Goal: Find specific page/section: Find specific page/section

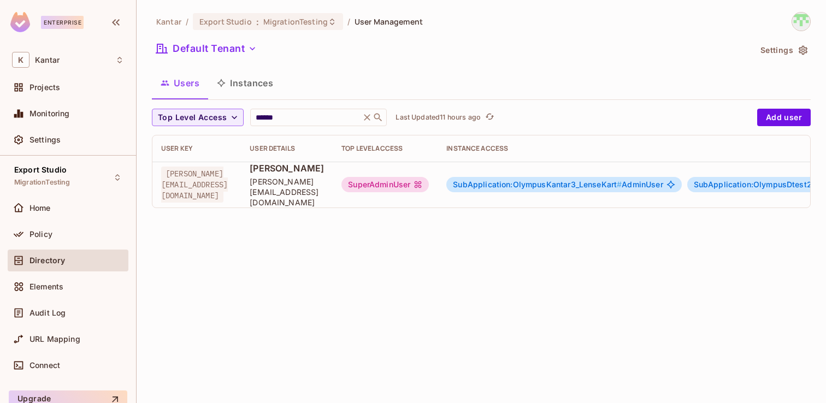
click at [240, 86] on button "Instances" at bounding box center [245, 82] width 74 height 27
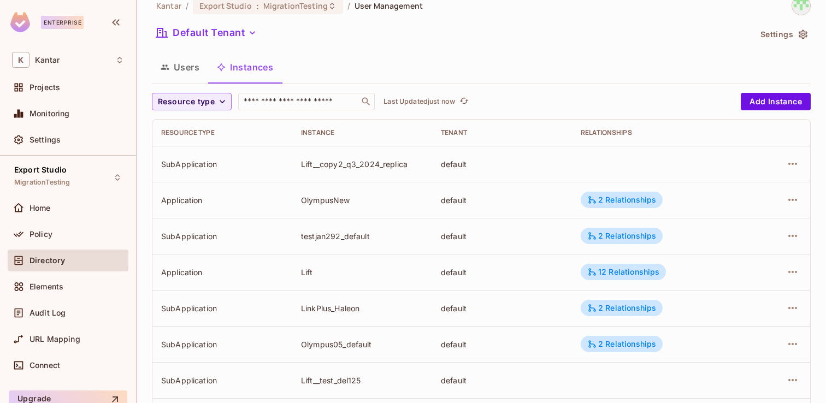
scroll to position [360, 0]
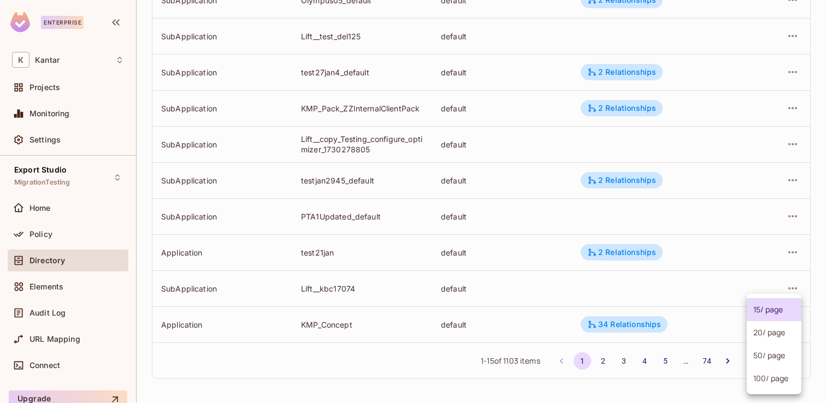
click at [765, 358] on body "Enterprise K Kantar Projects Monitoring Settings Export Studio MigrationTesting…" at bounding box center [413, 201] width 826 height 403
click at [766, 382] on li "100 / page" at bounding box center [774, 378] width 55 height 23
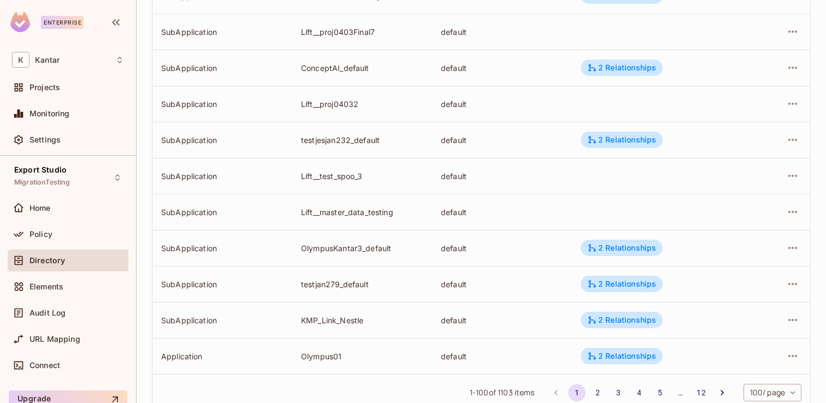
scroll to position [3424, 0]
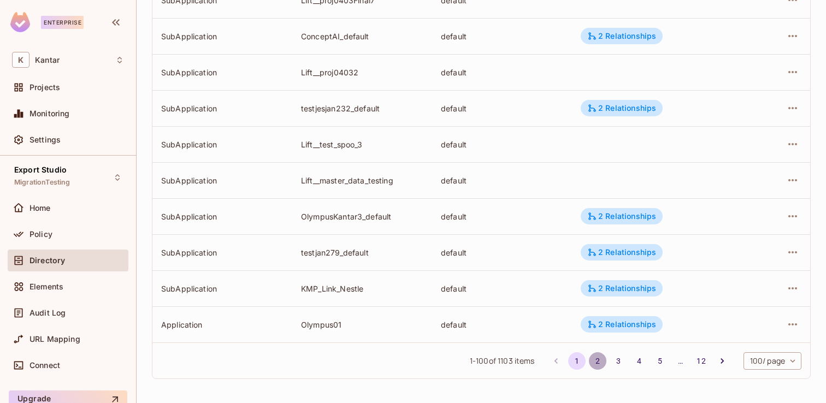
click at [590, 362] on button "2" at bounding box center [597, 360] width 17 height 17
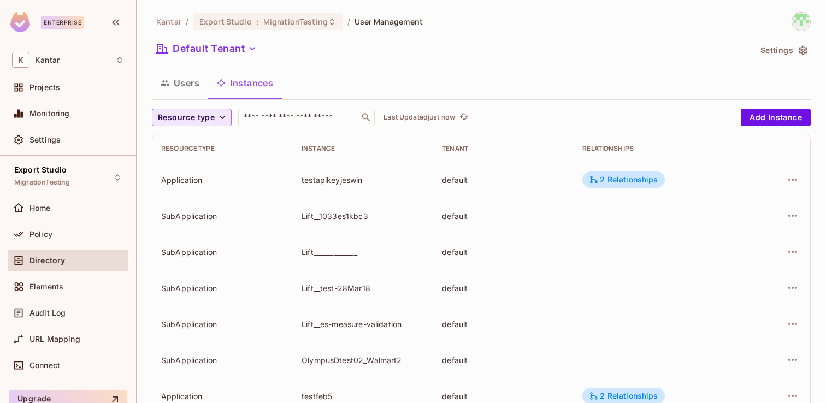
click at [207, 120] on span "Resource type" at bounding box center [186, 118] width 57 height 14
click at [197, 164] on span "SubApplication" at bounding box center [189, 166] width 56 height 10
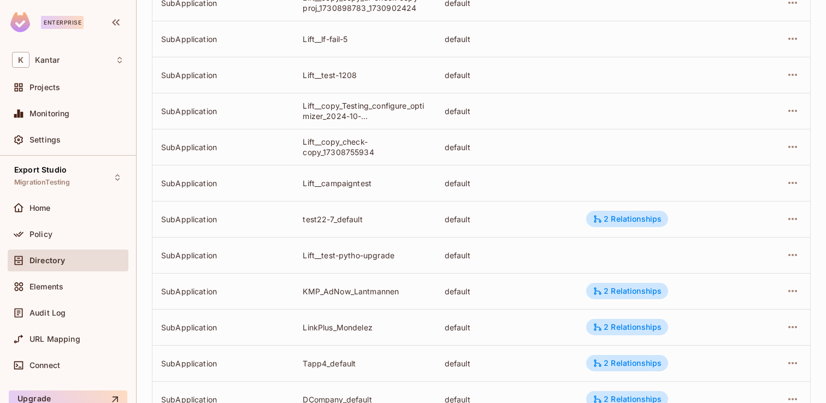
scroll to position [3424, 0]
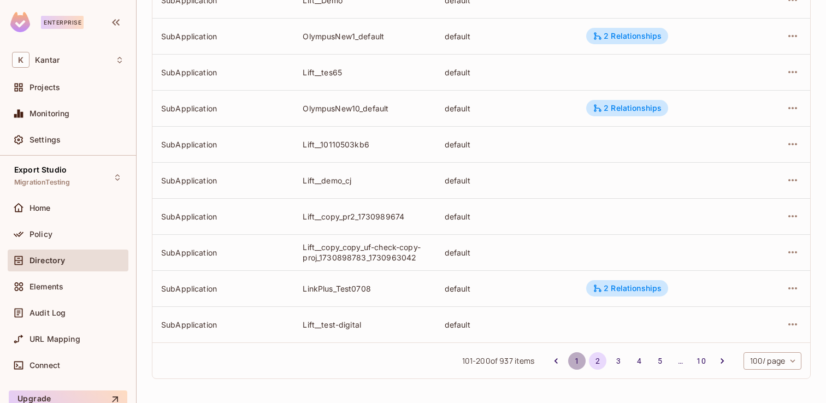
click at [578, 359] on button "1" at bounding box center [576, 360] width 17 height 17
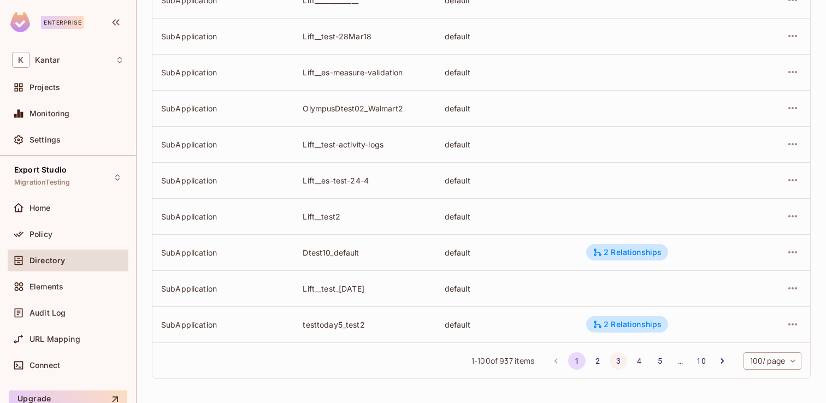
click at [622, 360] on button "3" at bounding box center [618, 360] width 17 height 17
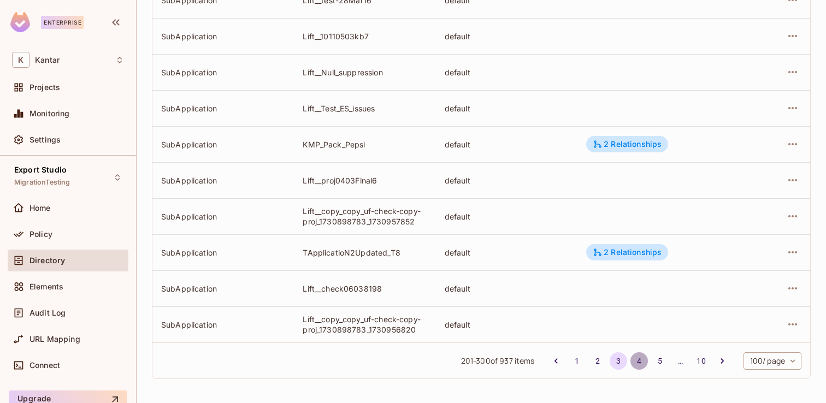
click at [639, 368] on button "4" at bounding box center [638, 360] width 17 height 17
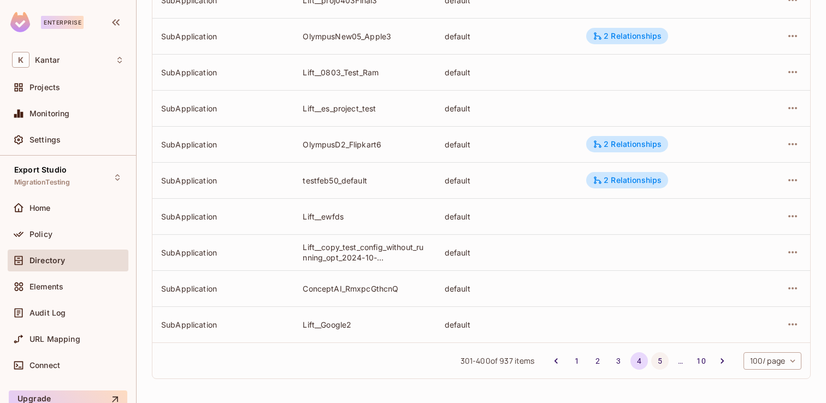
click at [655, 360] on button "5" at bounding box center [659, 360] width 17 height 17
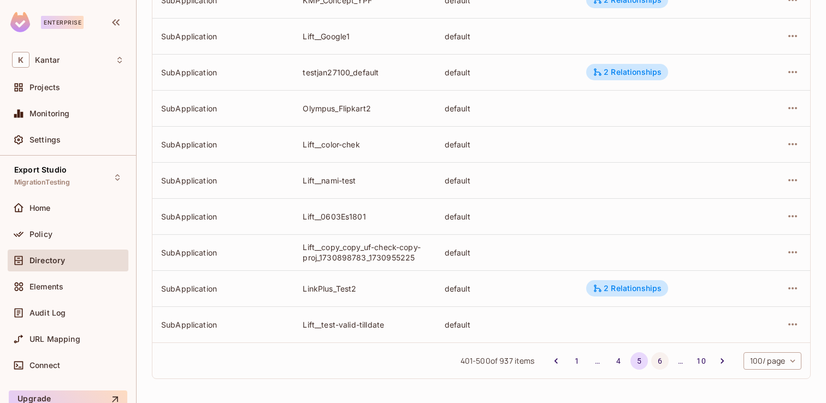
click at [655, 355] on button "6" at bounding box center [659, 360] width 17 height 17
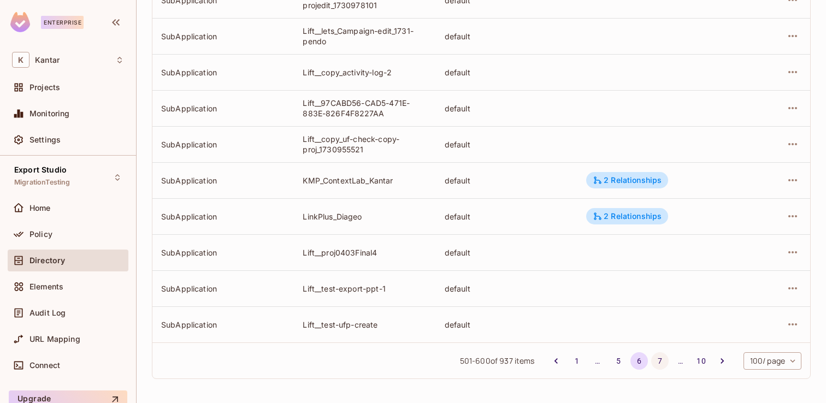
click at [662, 361] on button "7" at bounding box center [659, 360] width 17 height 17
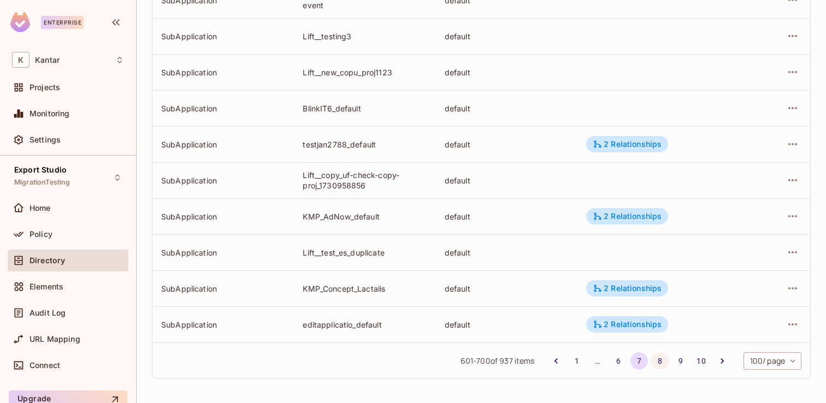
click at [659, 366] on button "8" at bounding box center [659, 360] width 17 height 17
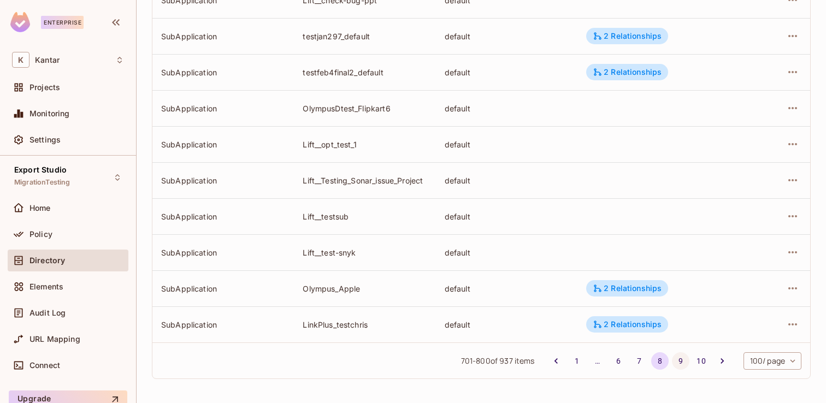
click at [675, 358] on button "9" at bounding box center [680, 360] width 17 height 17
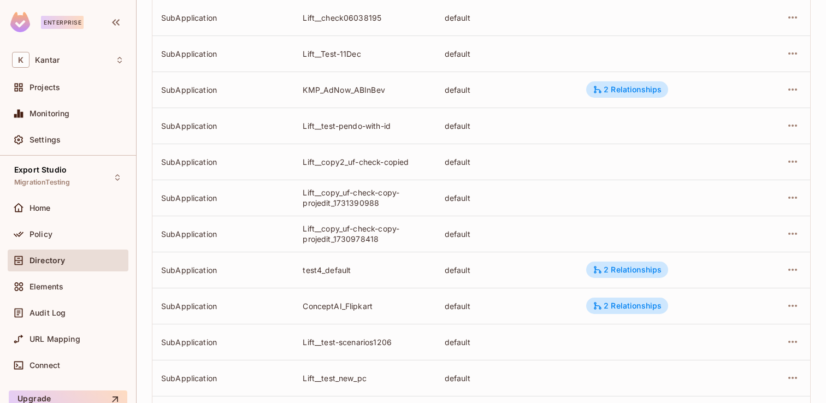
scroll to position [343, 0]
click at [790, 307] on icon "button" at bounding box center [792, 305] width 13 height 13
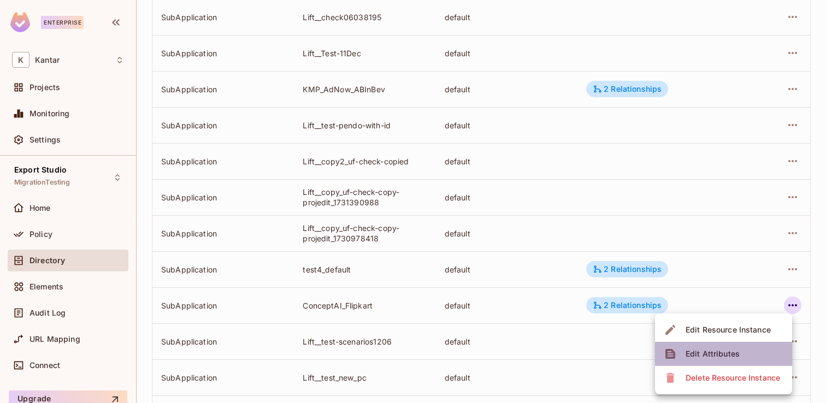
click at [736, 352] on div "Edit Attributes" at bounding box center [712, 353] width 54 height 11
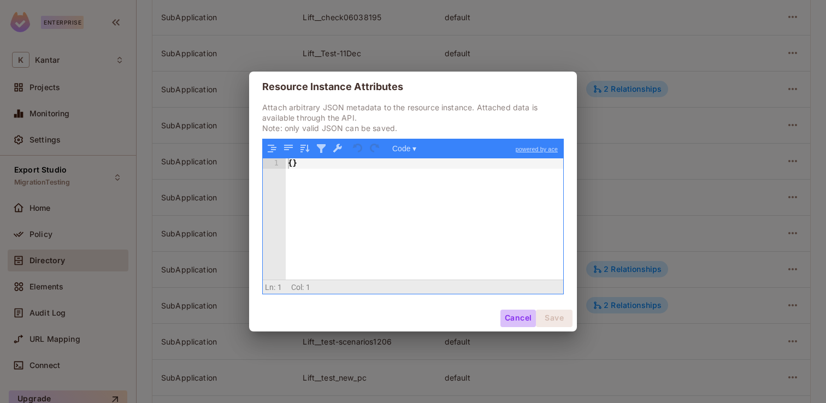
click at [516, 322] on button "Cancel" at bounding box center [518, 318] width 36 height 17
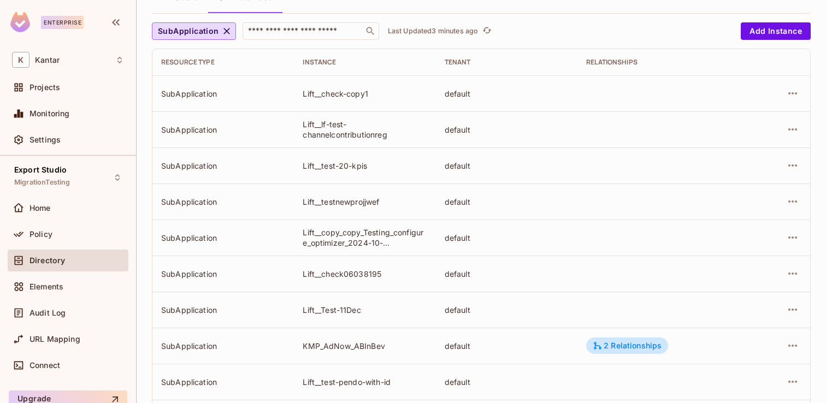
scroll to position [1708, 0]
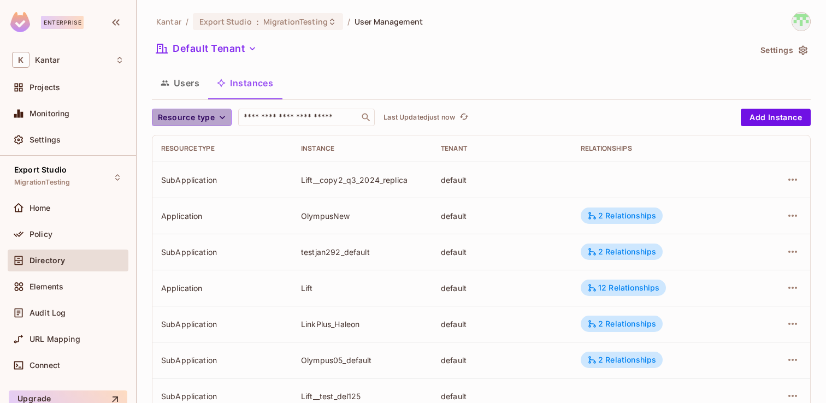
click at [202, 115] on span "Resource type" at bounding box center [186, 118] width 57 height 14
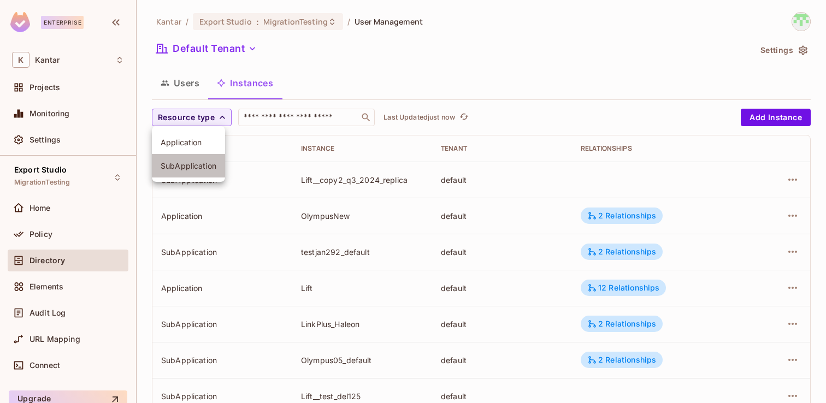
click at [197, 161] on span "SubApplication" at bounding box center [189, 166] width 56 height 10
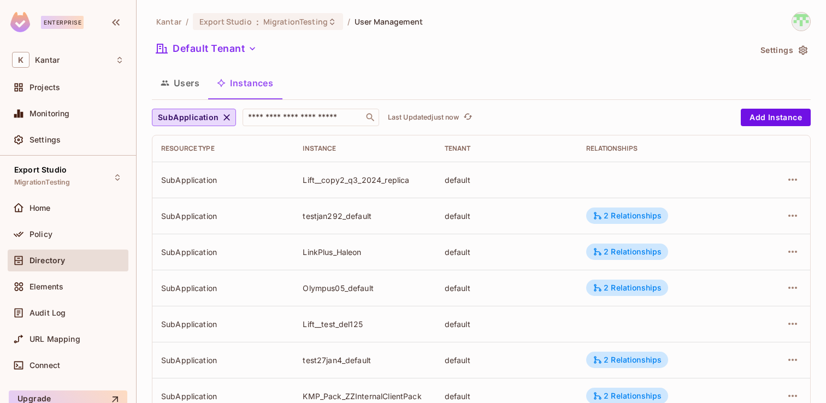
scroll to position [360, 0]
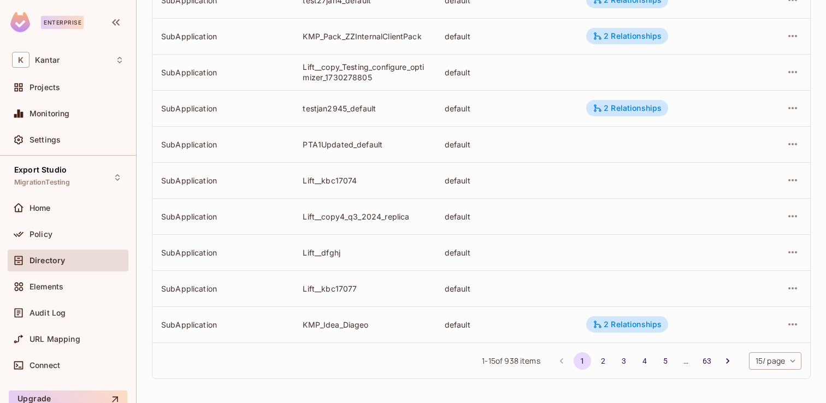
click at [775, 354] on body "Enterprise K Kantar Projects Monitoring Settings Export Studio MigrationTesting…" at bounding box center [413, 201] width 826 height 403
click at [775, 354] on ul "15 / page 20 / page 50 / page 100 / page" at bounding box center [774, 344] width 55 height 100
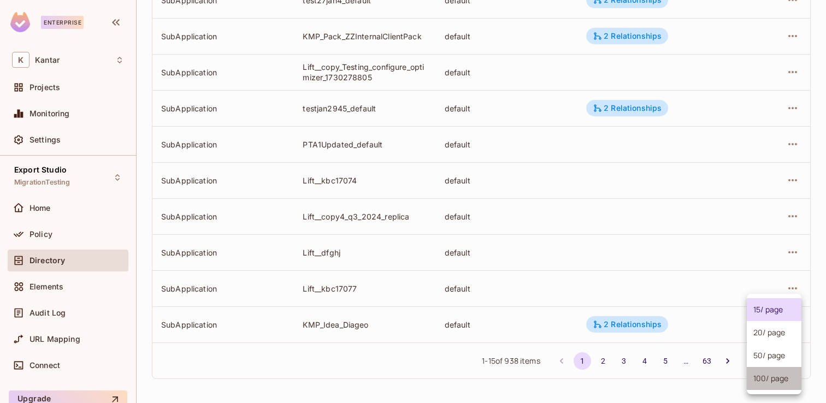
click at [772, 376] on li "100 / page" at bounding box center [774, 378] width 55 height 23
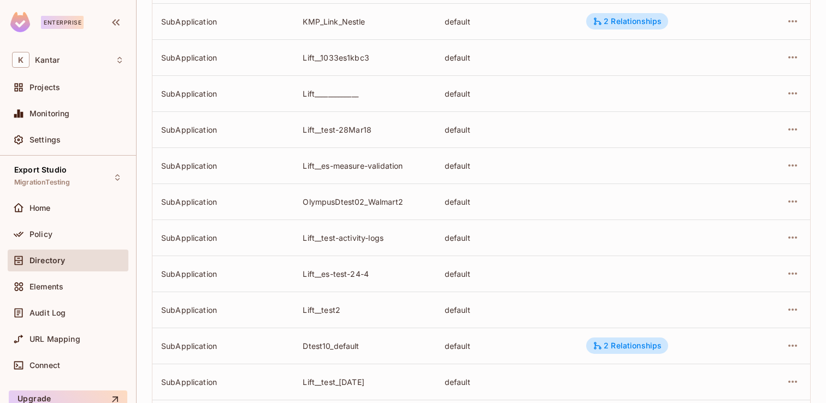
scroll to position [3424, 0]
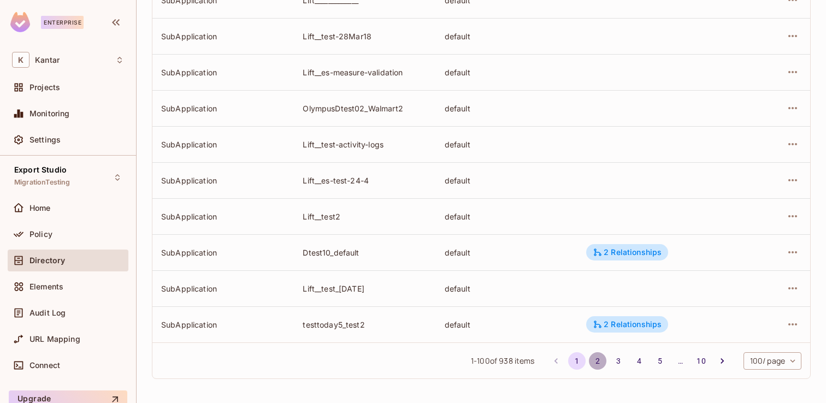
click at [593, 359] on button "2" at bounding box center [597, 360] width 17 height 17
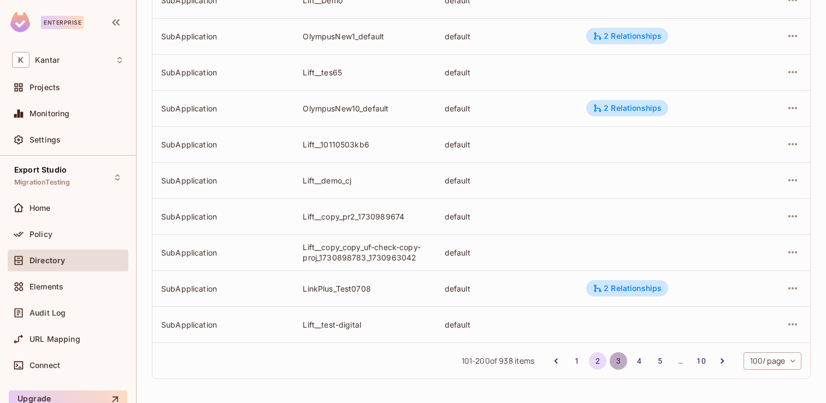
click at [614, 360] on button "3" at bounding box center [618, 360] width 17 height 17
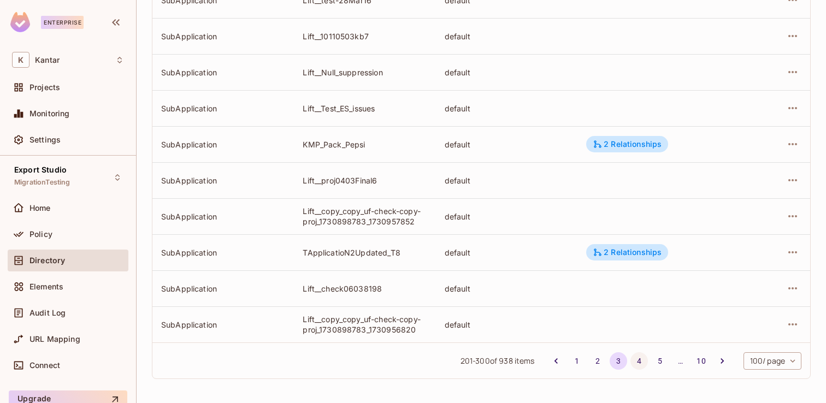
click at [631, 356] on button "4" at bounding box center [638, 360] width 17 height 17
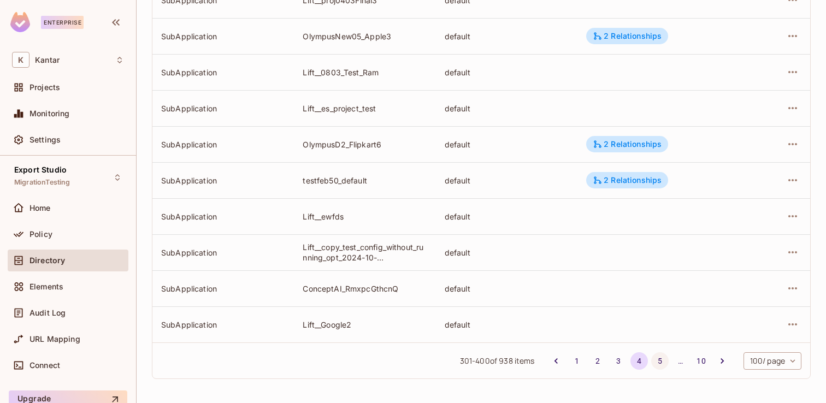
click at [656, 357] on button "5" at bounding box center [659, 360] width 17 height 17
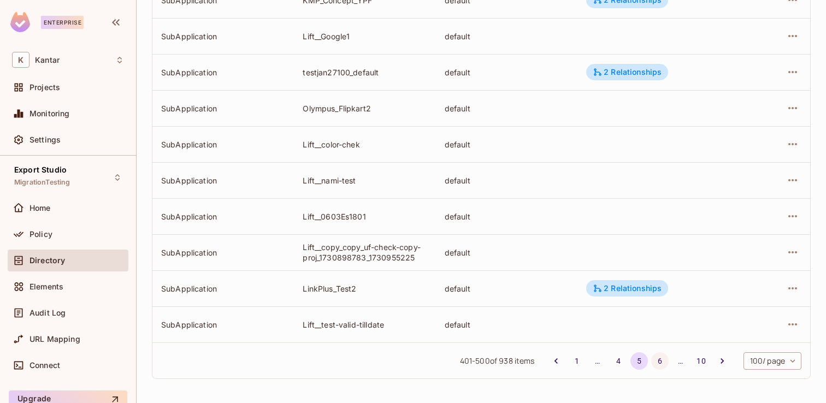
click at [656, 362] on button "6" at bounding box center [659, 360] width 17 height 17
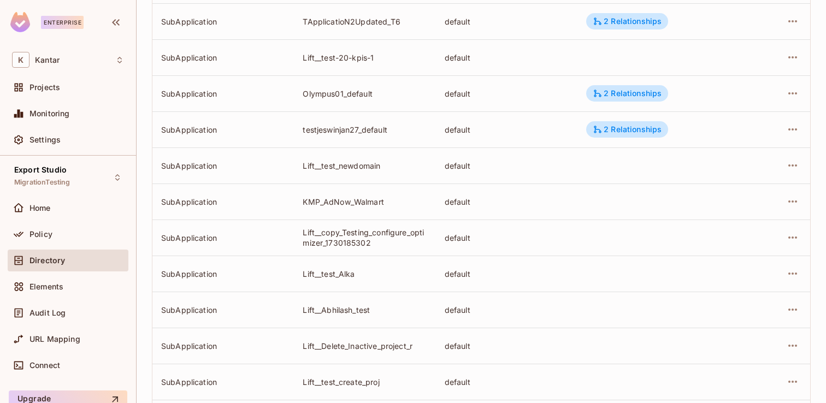
scroll to position [1744, 0]
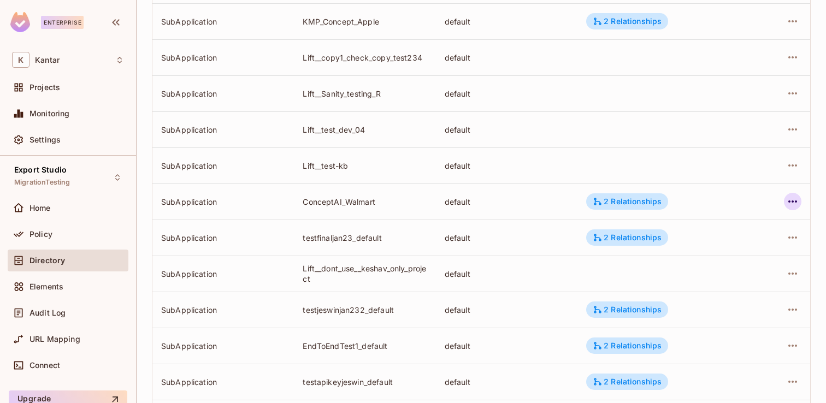
click at [798, 202] on icon "button" at bounding box center [792, 201] width 13 height 13
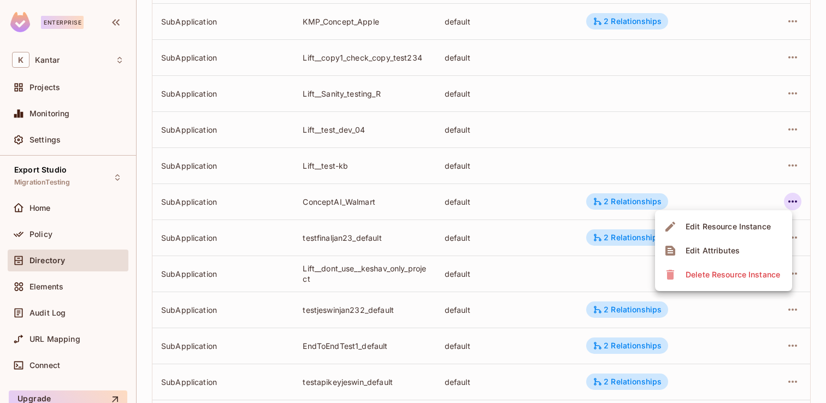
click at [742, 251] on li "Edit Attributes" at bounding box center [723, 251] width 137 height 24
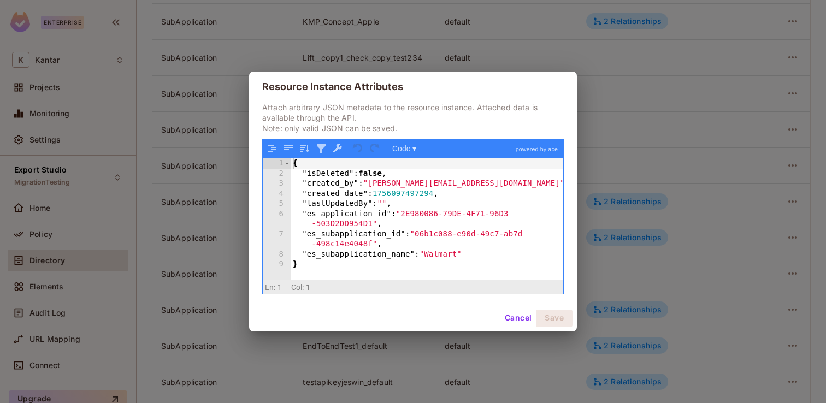
click at [510, 318] on button "Cancel" at bounding box center [518, 318] width 36 height 17
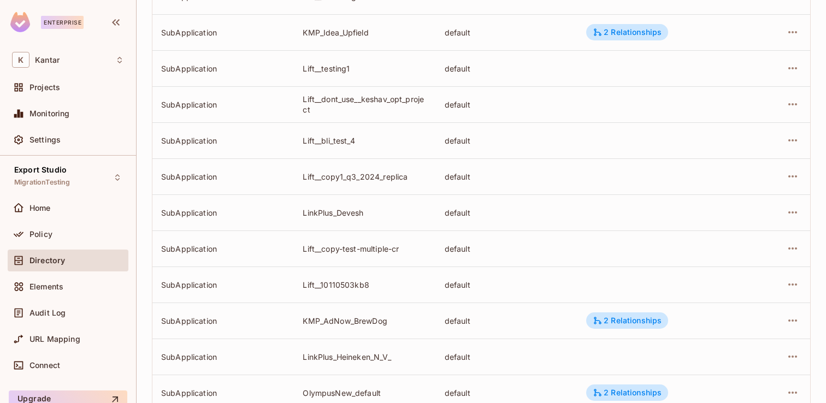
scroll to position [904, 0]
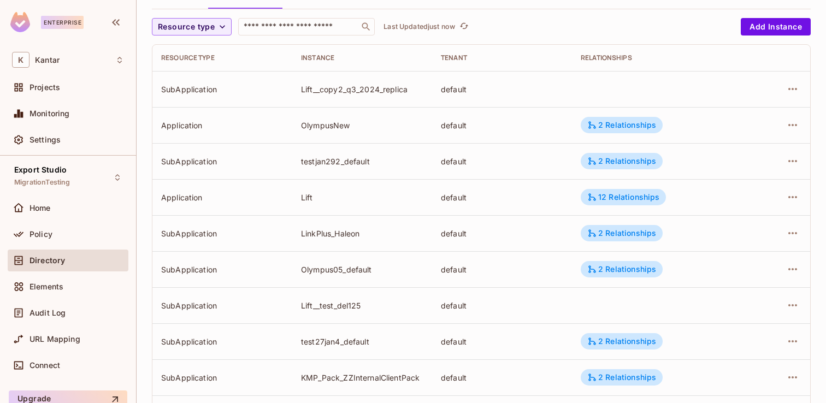
scroll to position [95, 0]
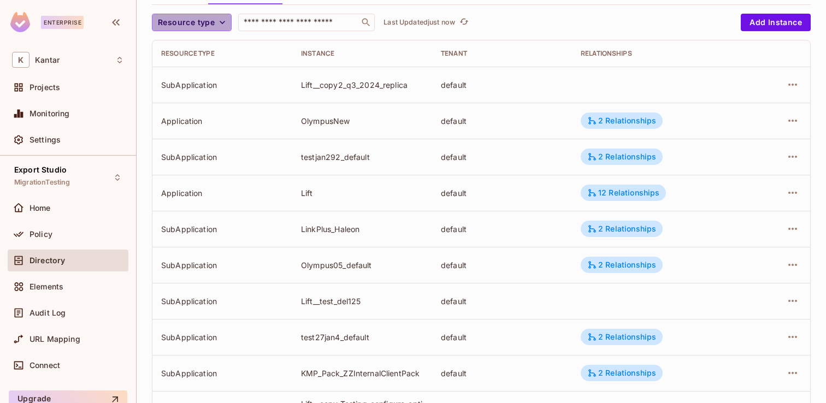
click at [221, 27] on icon "button" at bounding box center [222, 22] width 11 height 11
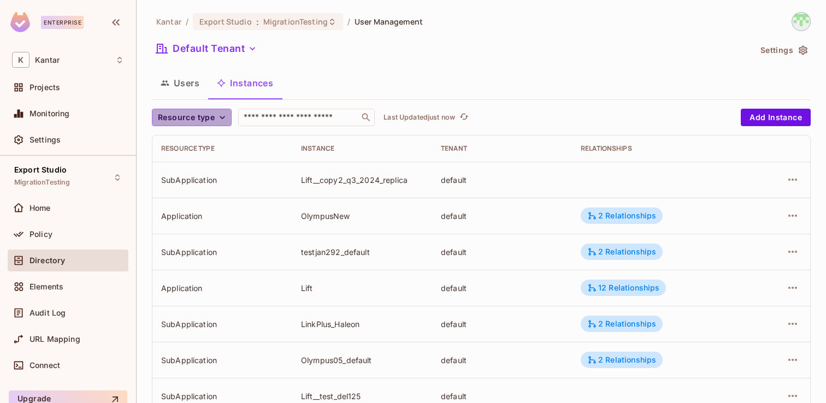
click at [217, 111] on button "Resource type" at bounding box center [192, 117] width 80 height 17
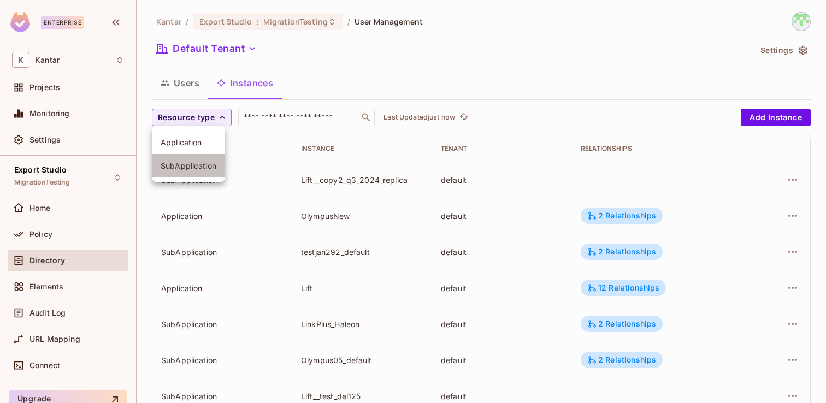
click at [197, 160] on li "SubApplication" at bounding box center [188, 165] width 73 height 23
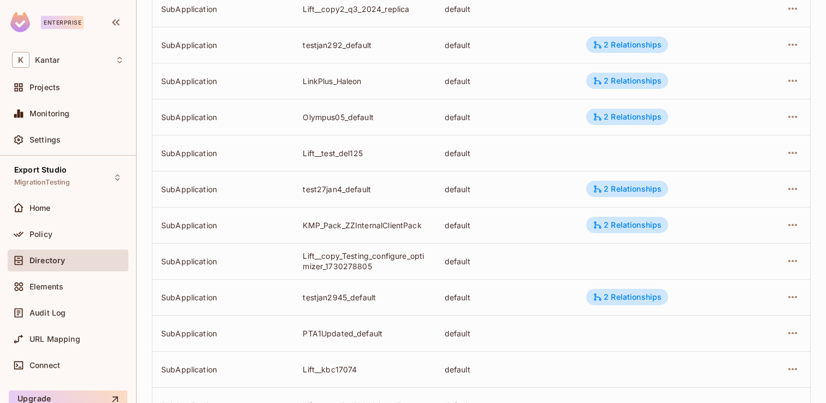
scroll to position [360, 0]
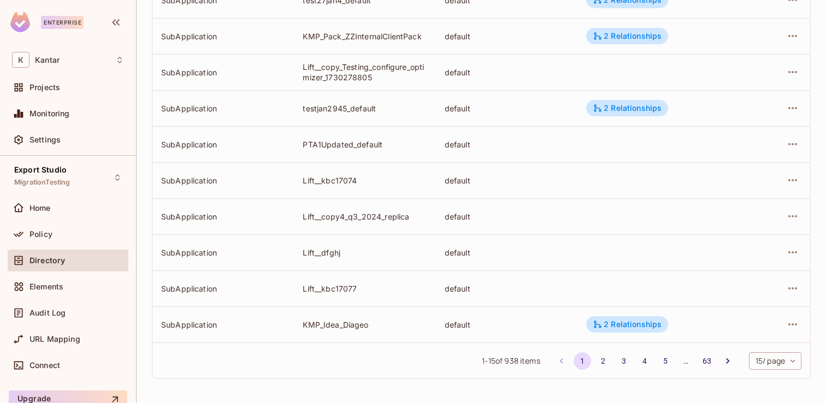
click at [780, 356] on body "Enterprise K Kantar Projects Monitoring Settings Export Studio MigrationTesting…" at bounding box center [413, 201] width 826 height 403
click at [770, 375] on li "100 / page" at bounding box center [774, 378] width 55 height 23
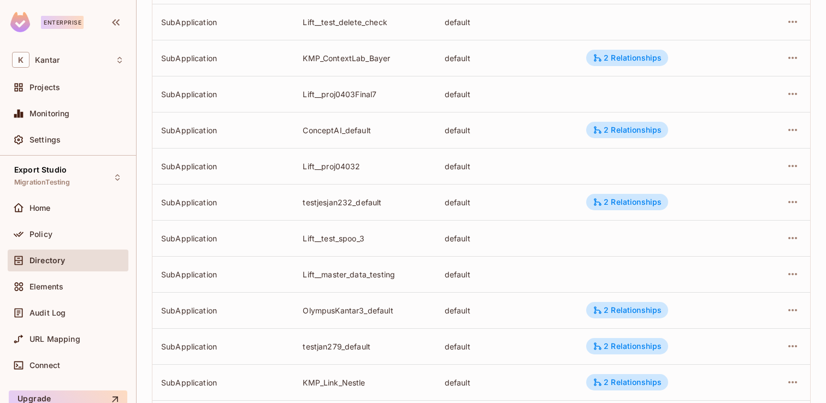
scroll to position [3424, 0]
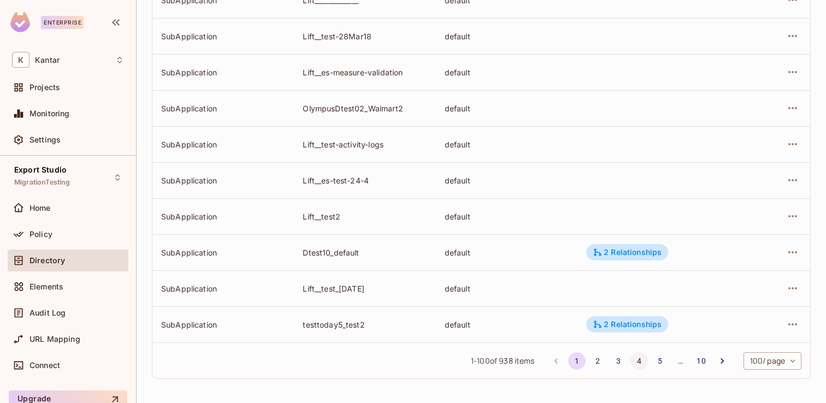
click at [638, 357] on button "4" at bounding box center [638, 360] width 17 height 17
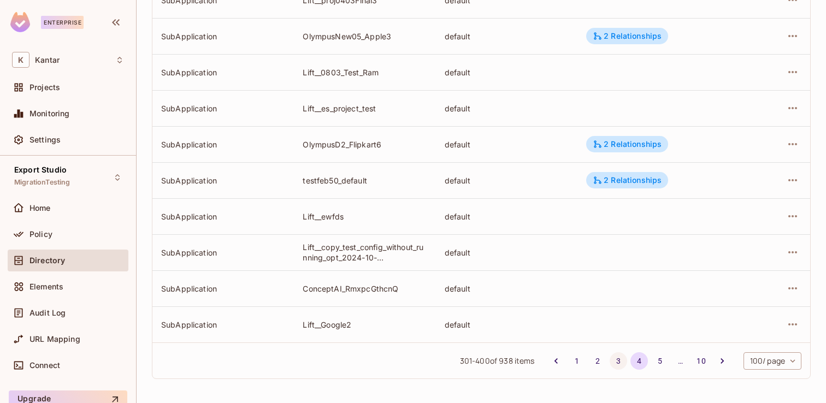
click at [620, 364] on button "3" at bounding box center [618, 360] width 17 height 17
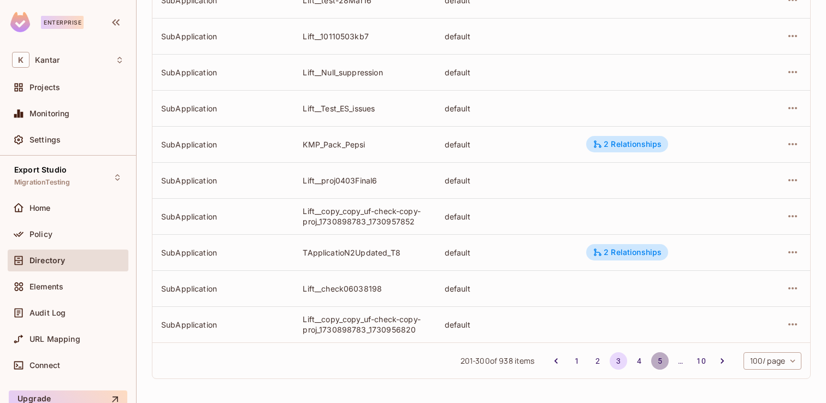
click at [660, 360] on button "5" at bounding box center [659, 360] width 17 height 17
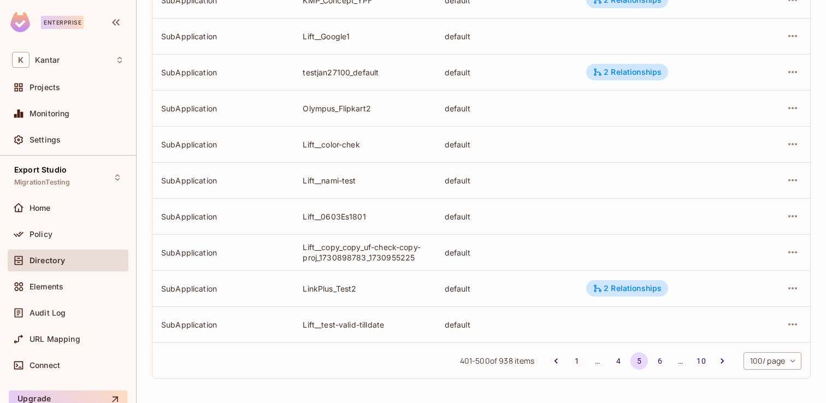
click at [665, 372] on div "401 - 500 of 938 items 1 … 4 5 6 … 10 100 / page *** ​" at bounding box center [481, 360] width 658 height 36
click at [656, 362] on button "6" at bounding box center [659, 360] width 17 height 17
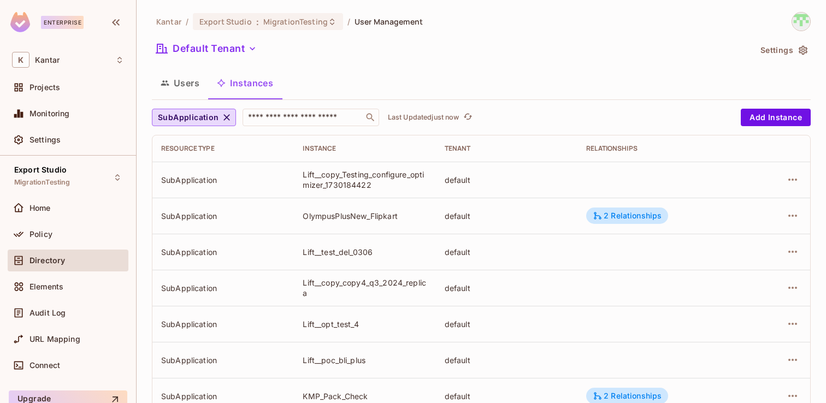
scroll to position [1744, 0]
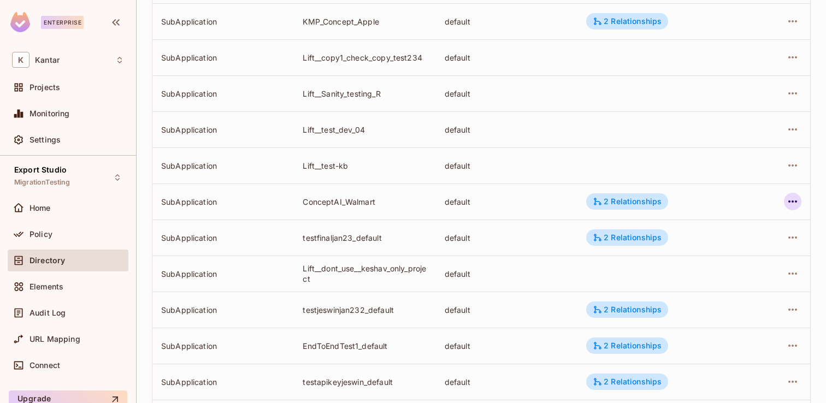
click at [794, 200] on icon "button" at bounding box center [792, 201] width 13 height 13
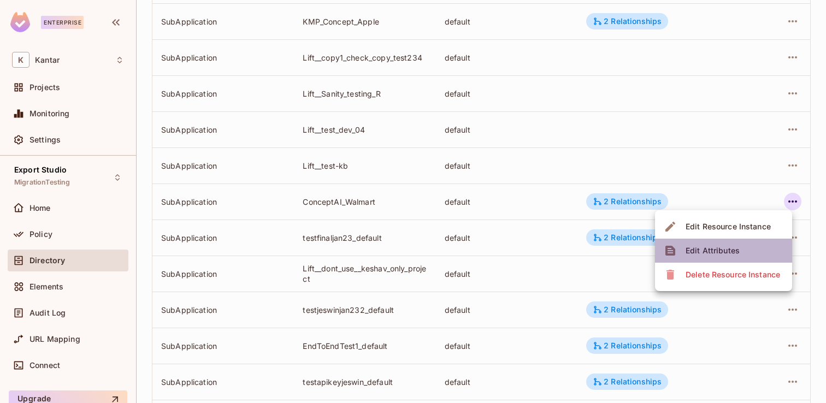
click at [731, 249] on div "Edit Attributes" at bounding box center [712, 250] width 54 height 11
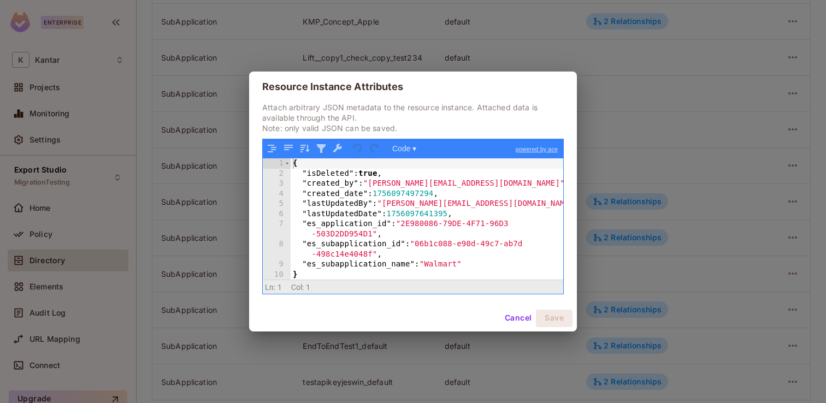
click at [522, 324] on button "Cancel" at bounding box center [518, 318] width 36 height 17
